Goal: Information Seeking & Learning: Learn about a topic

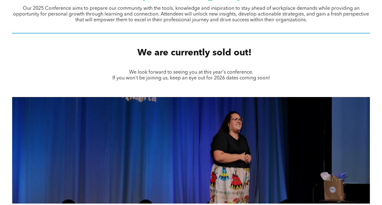
click at [181, 64] on div "We are currently sold out!" at bounding box center [191, 53] width 382 height 23
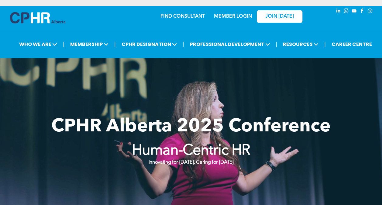
click at [164, 121] on span "CPHR Alberta 2025 Conference" at bounding box center [190, 127] width 279 height 18
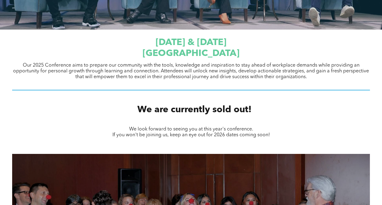
click at [186, 115] on h2 "We are currently sold out!" at bounding box center [194, 110] width 160 height 14
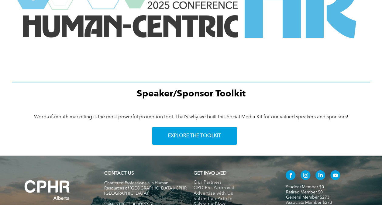
scroll to position [852, 0]
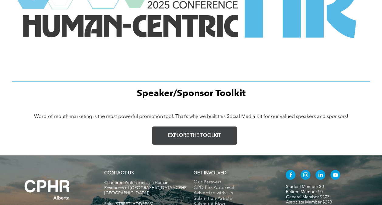
click at [188, 133] on span "EXPLORE THE TOOLKIT" at bounding box center [194, 136] width 53 height 6
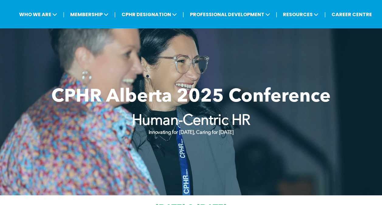
scroll to position [0, 0]
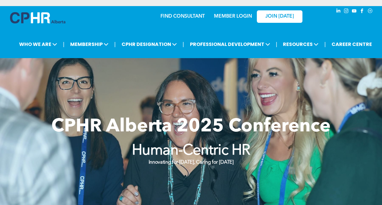
click at [115, 118] on span "CPHR Alberta 2025 Conference" at bounding box center [190, 127] width 279 height 18
click at [119, 125] on span "CPHR Alberta 2025 Conference" at bounding box center [190, 127] width 279 height 18
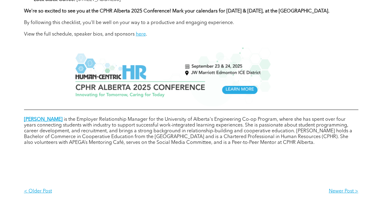
scroll to position [684, 0]
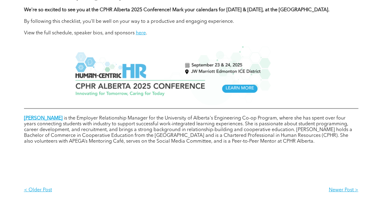
drag, startPoint x: 0, startPoint y: 0, endPoint x: 123, endPoint y: 98, distance: 157.4
click at [123, 98] on img at bounding box center [170, 75] width 201 height 59
